Goal: Task Accomplishment & Management: Use online tool/utility

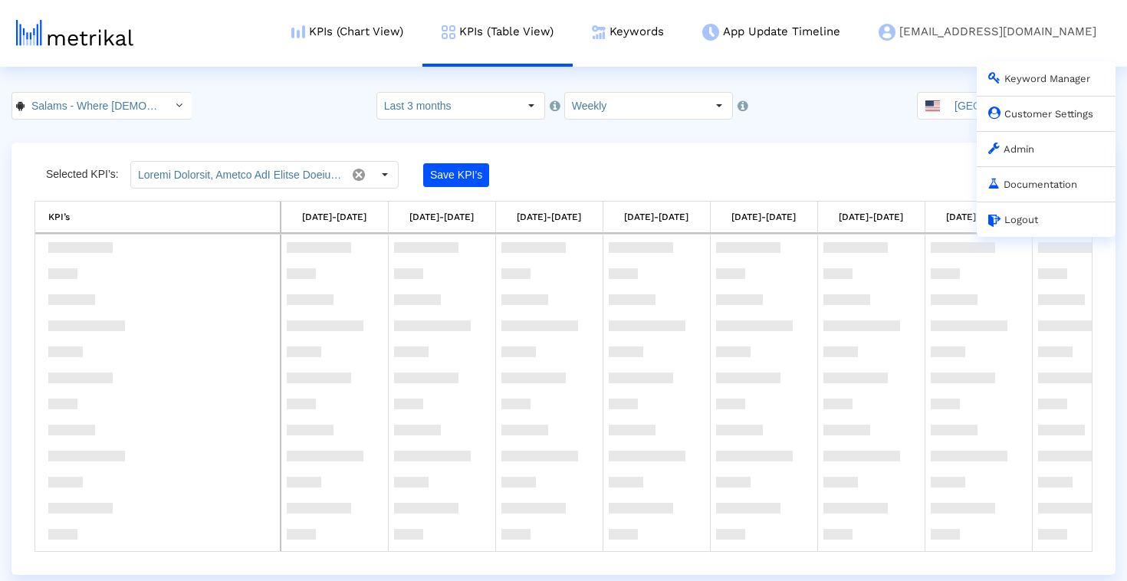
scroll to position [1069, 0]
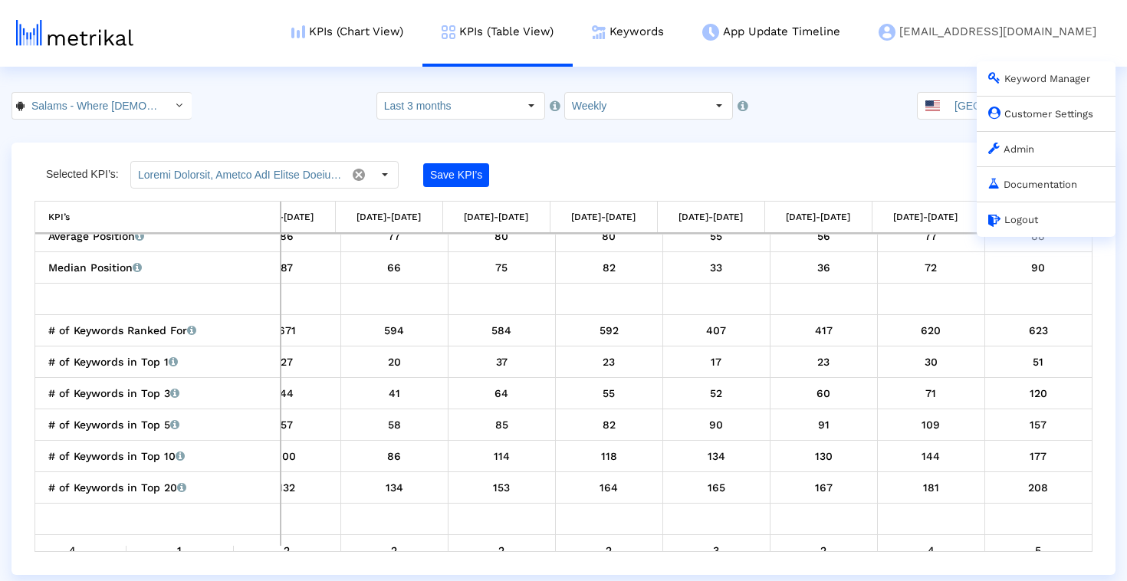
click at [1022, 150] on link "Admin" at bounding box center [1011, 148] width 46 height 11
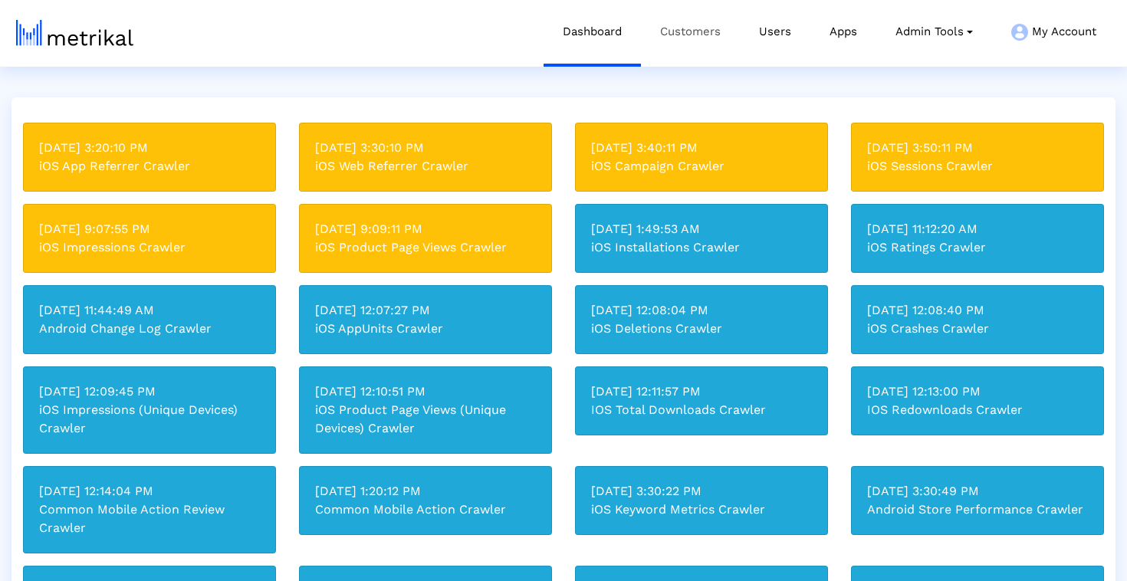
click at [709, 36] on link "Customers" at bounding box center [690, 32] width 99 height 64
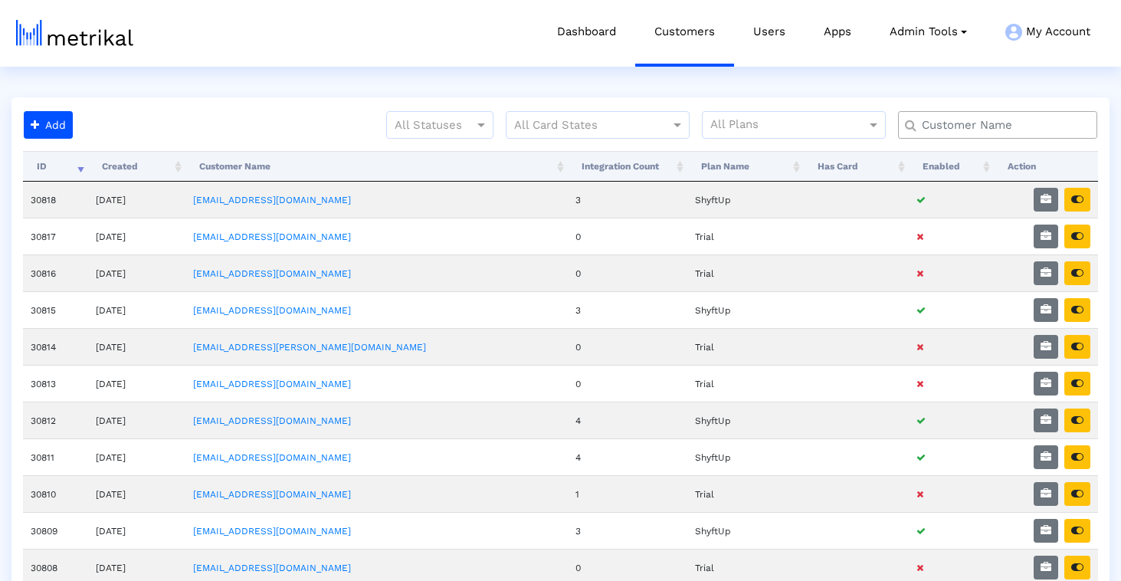
click at [962, 128] on input "text" at bounding box center [1001, 125] width 180 height 16
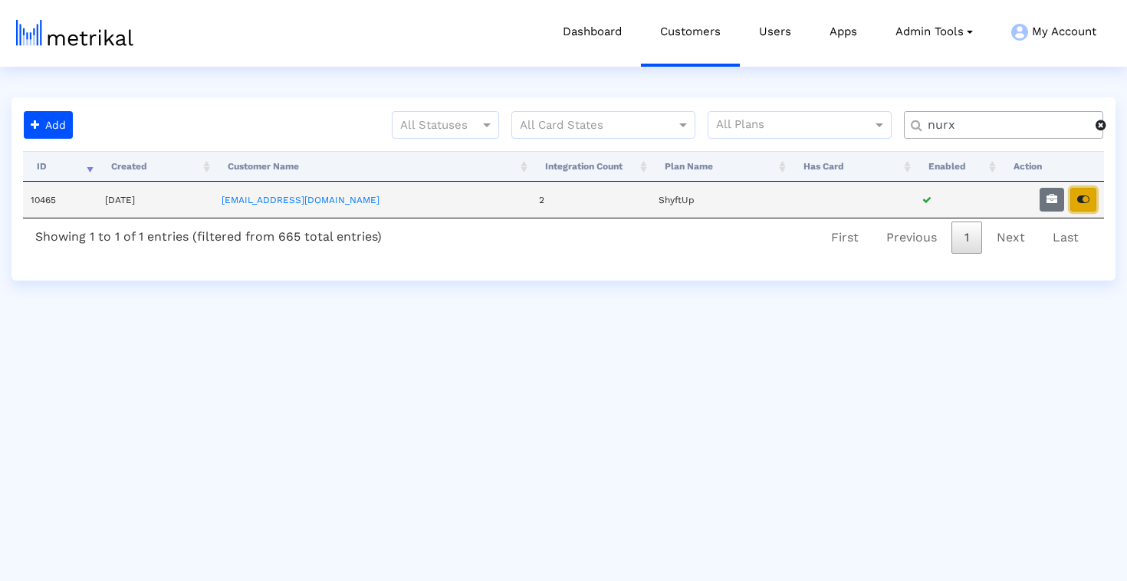
click at [1083, 198] on icon "button" at bounding box center [1083, 199] width 12 height 11
click at [964, 122] on input "nurx" at bounding box center [1006, 125] width 179 height 16
type input "earnin"
click at [1085, 202] on icon "button" at bounding box center [1083, 199] width 12 height 11
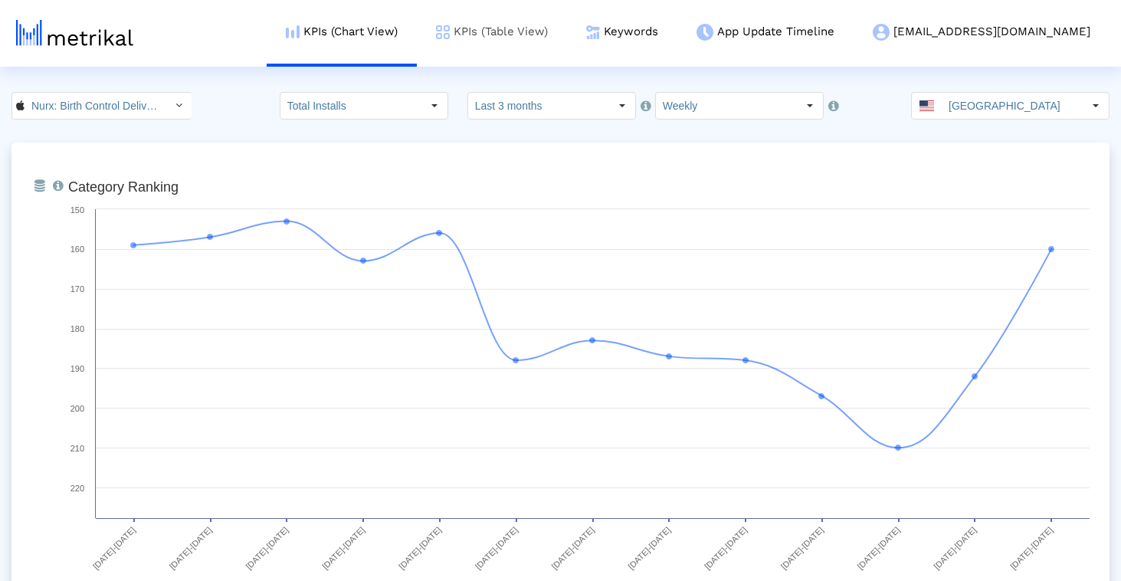
click at [567, 45] on link "KPIs (Table View)" at bounding box center [492, 32] width 150 height 64
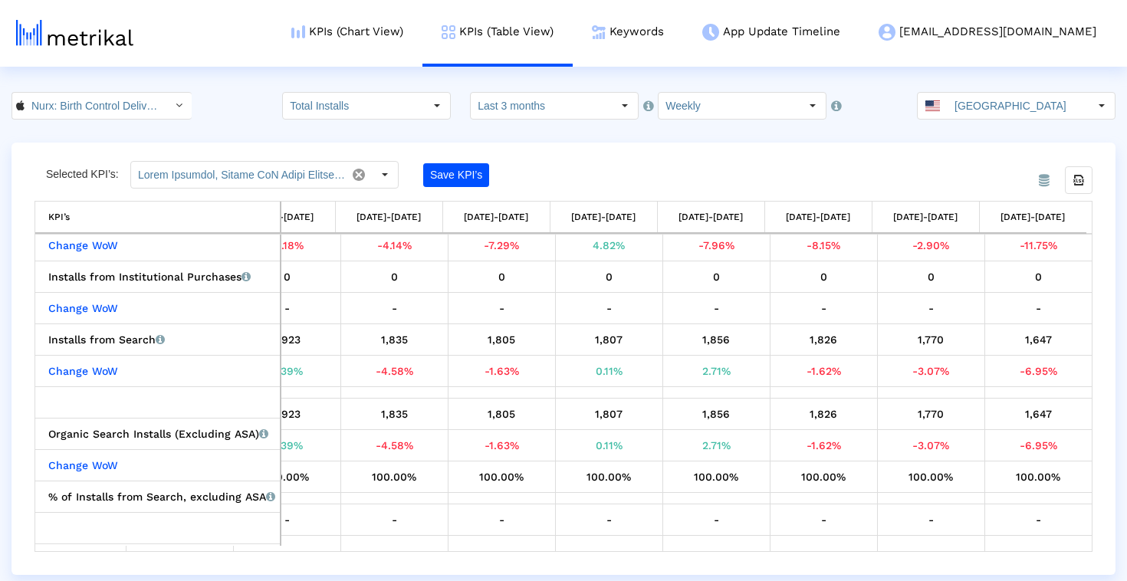
scroll to position [294, 0]
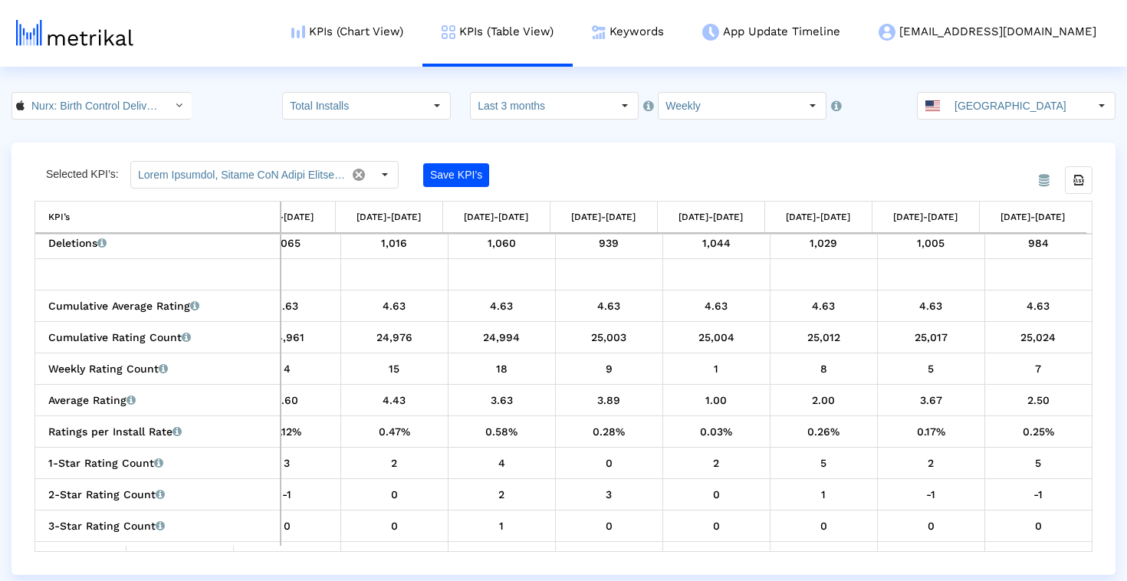
click at [1041, 368] on div "7" at bounding box center [1038, 369] width 97 height 20
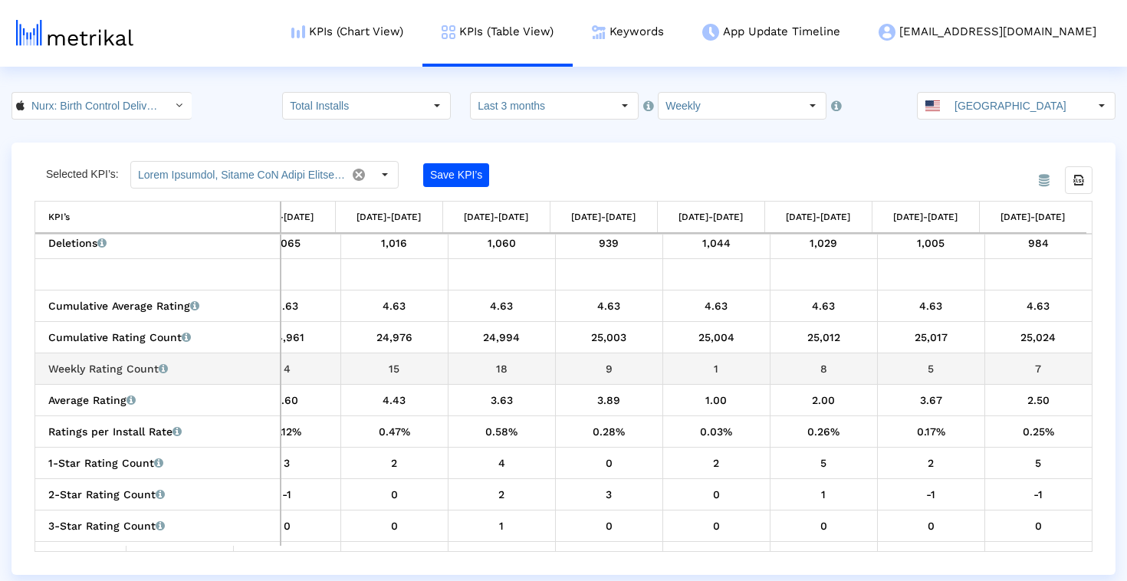
click at [1041, 368] on div "7" at bounding box center [1038, 369] width 97 height 20
click at [1039, 368] on div "7" at bounding box center [1038, 369] width 97 height 20
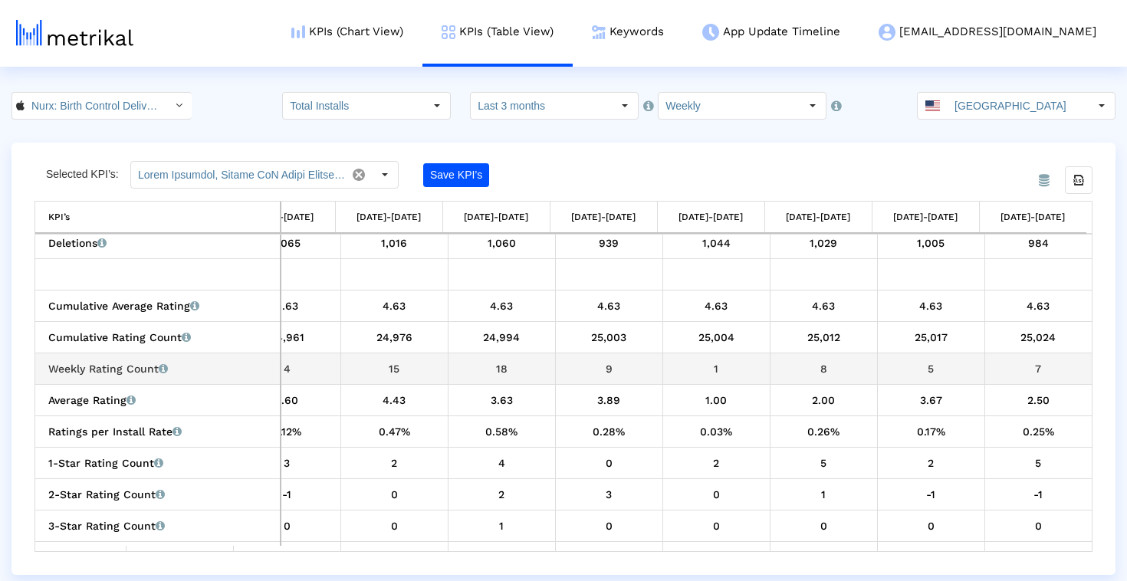
click at [1036, 368] on div "7" at bounding box center [1038, 369] width 97 height 20
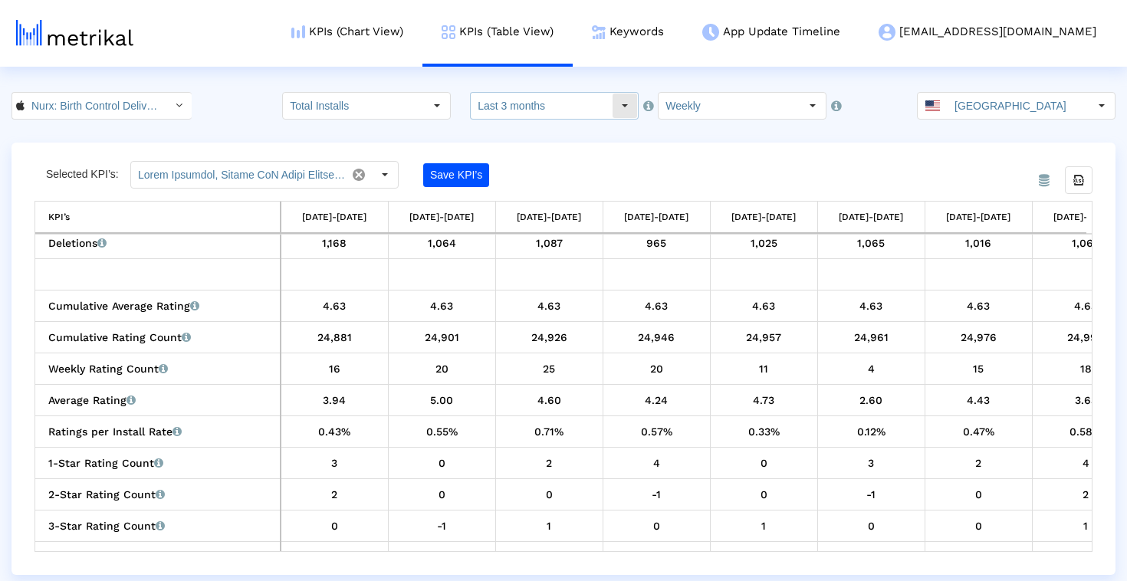
click at [599, 104] on input "Last 3 months" at bounding box center [541, 106] width 141 height 26
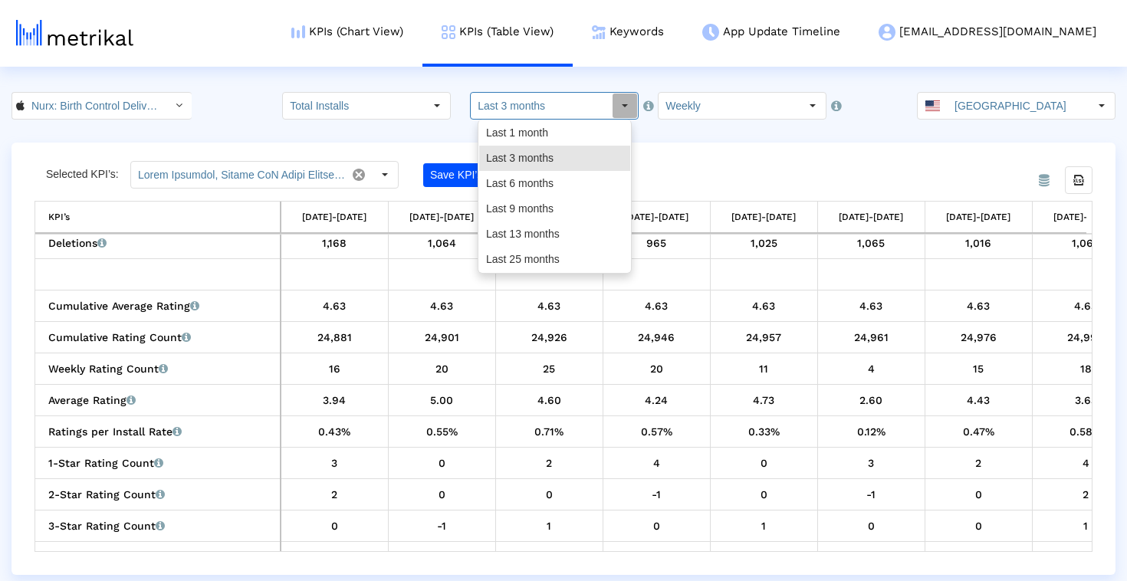
click at [694, 155] on div "From Database Selected KPI’s: Save KPI’s Export all data KPI’s KPI’s [DATE]-[DA…" at bounding box center [563, 359] width 1104 height 432
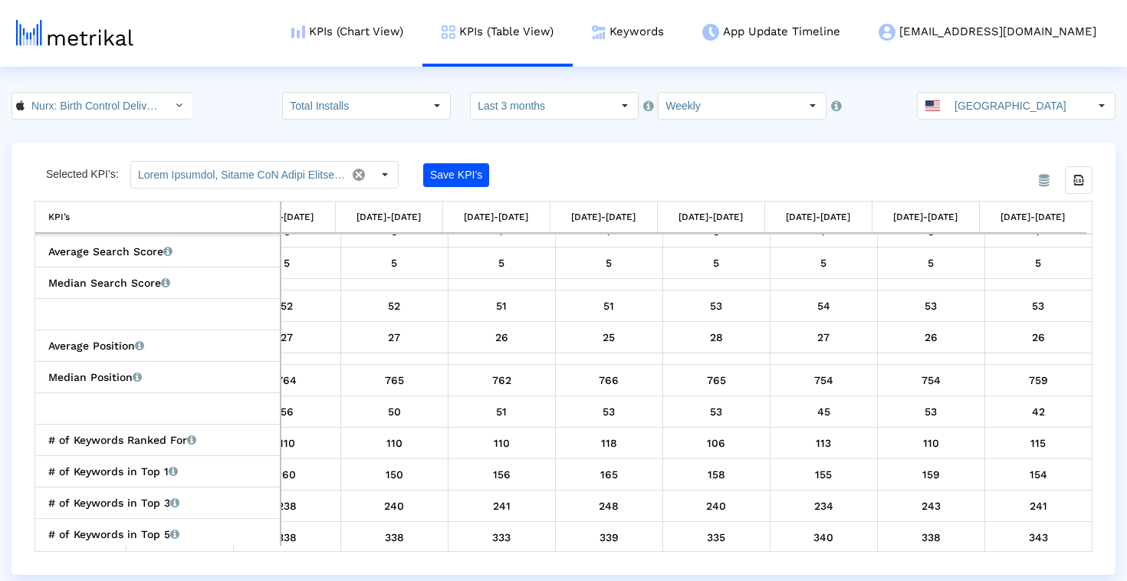
scroll to position [1871, 0]
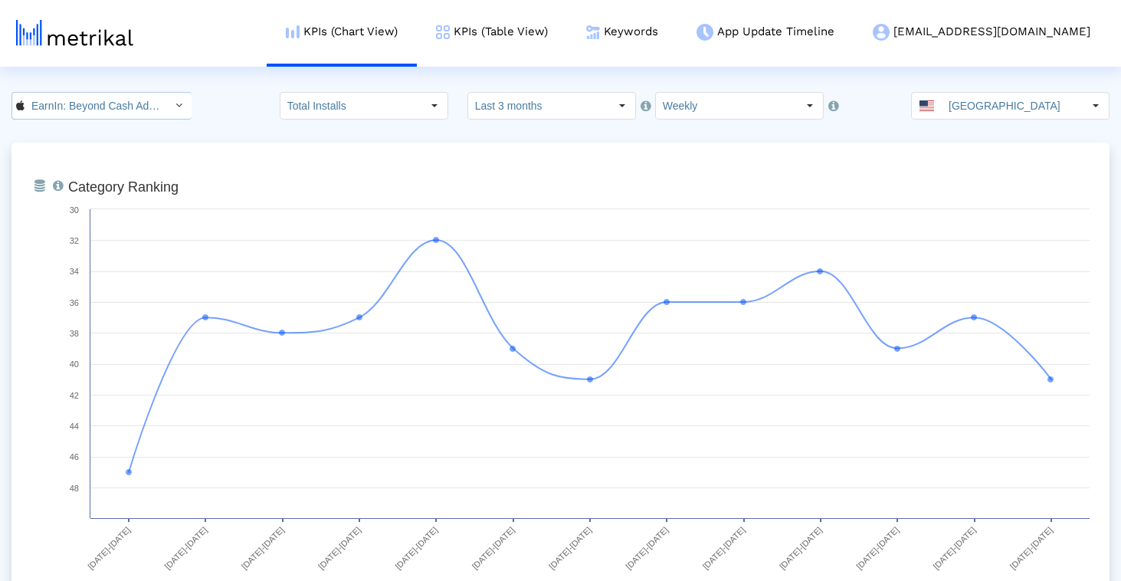
click at [149, 107] on input "EarnIn: Beyond Cash Advance < 723815926 >" at bounding box center [94, 106] width 138 height 26
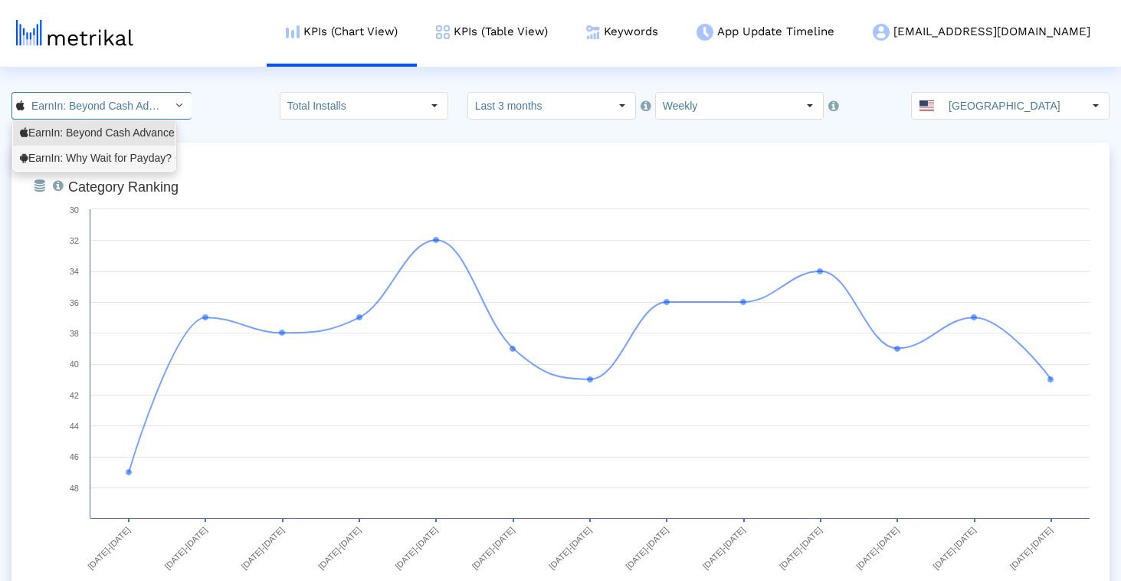
click at [145, 165] on div "EarnIn: Why Wait for Payday? <com.activehours>" at bounding box center [94, 158] width 149 height 15
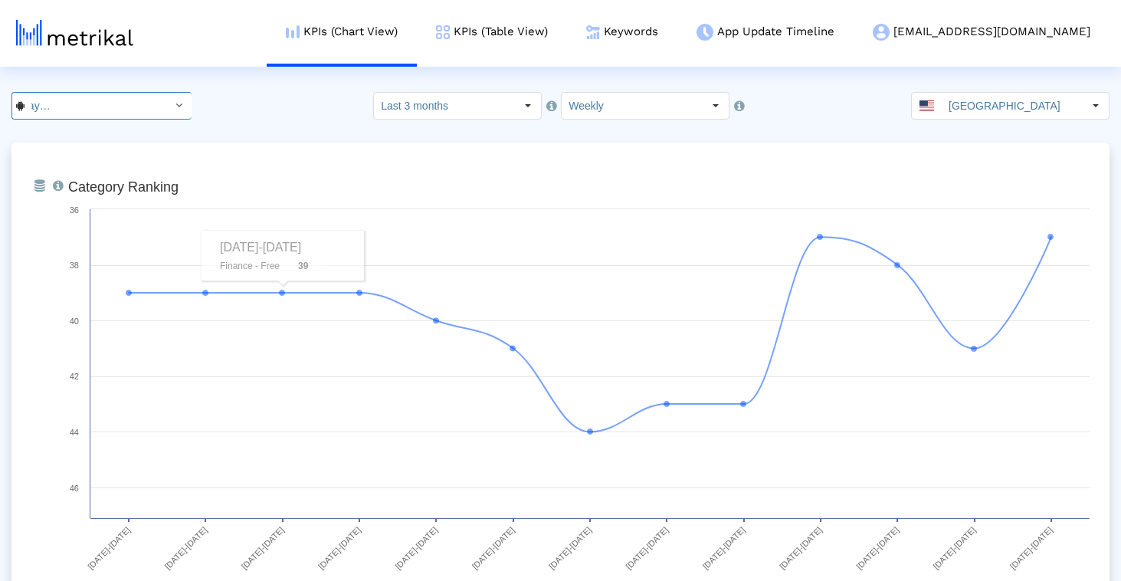
click at [89, 111] on input "EarnIn: Why Wait for Payday? < com.activehours >" at bounding box center [94, 106] width 138 height 26
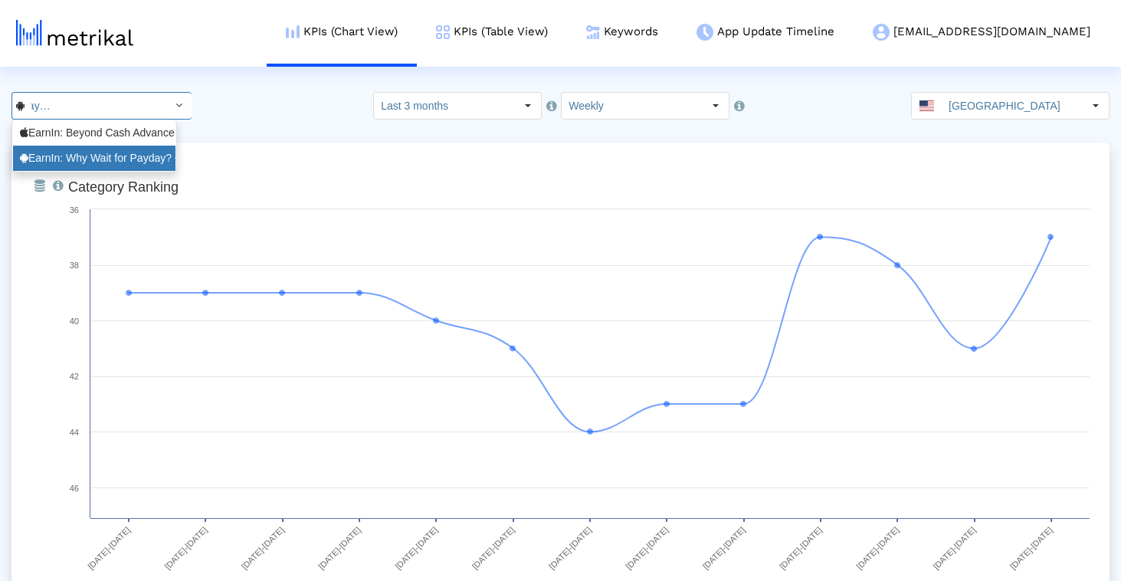
click at [84, 155] on div "EarnIn: Why Wait for Payday? <com.activehours>" at bounding box center [94, 158] width 149 height 15
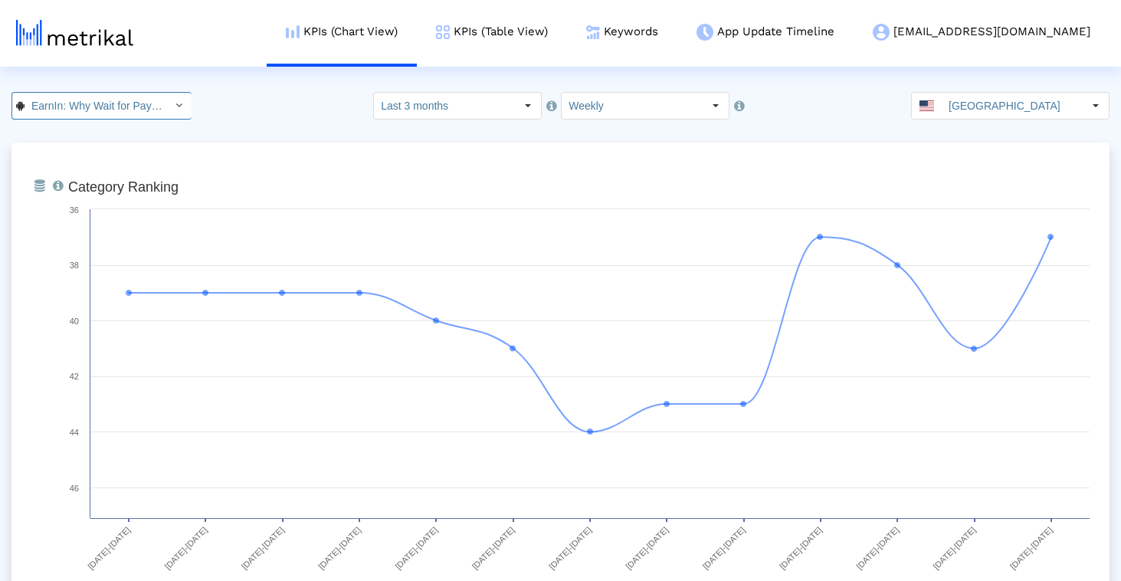
scroll to position [0, 129]
